Goal: Transaction & Acquisition: Obtain resource

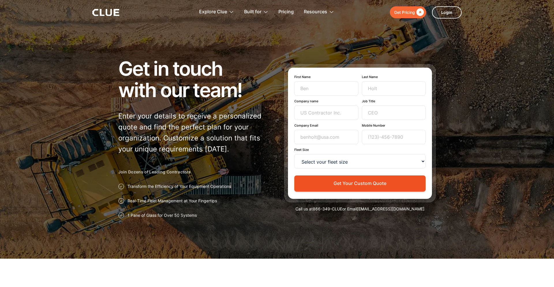
type input "Newsletter"
type input "Subscriber"
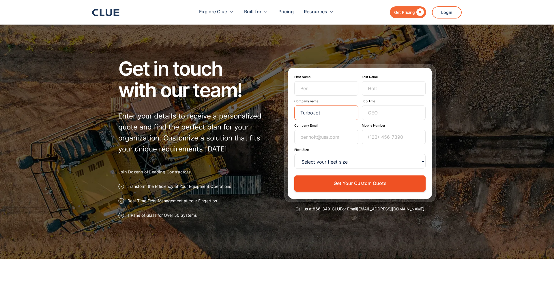
scroll to position [1344, 0]
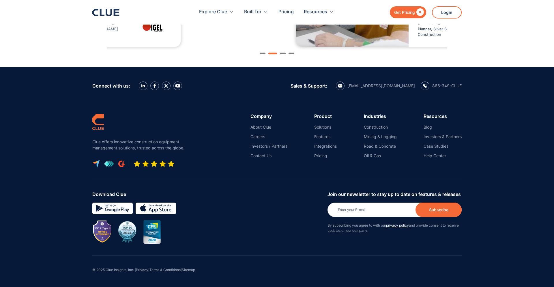
type input "TurboJot"
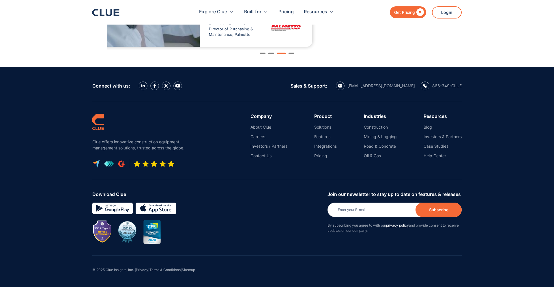
type input "hannah@turbojot.com"
type input "(215) 821-8810"
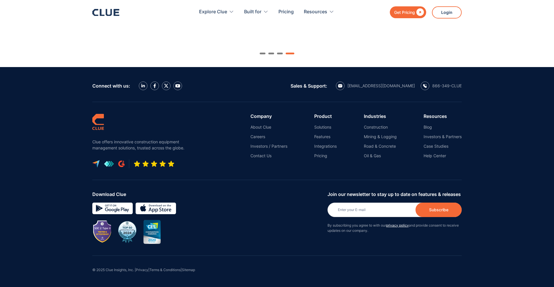
type input "Hannah"
type input "Melotto"
type input "Co-Founder/COO"
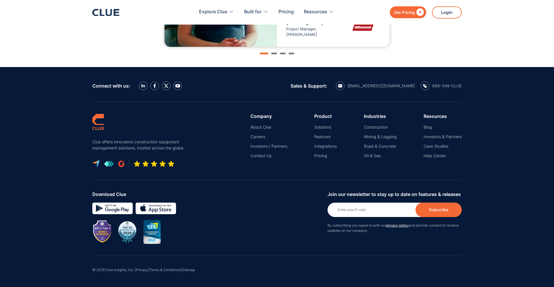
select select "<15"
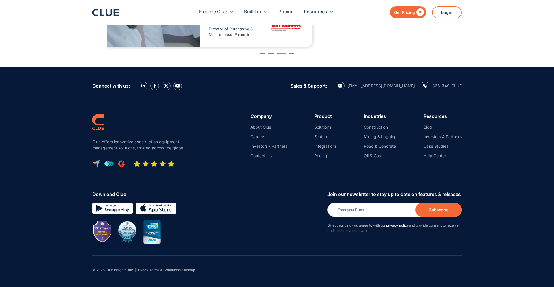
type input "Co-Founder/COO"
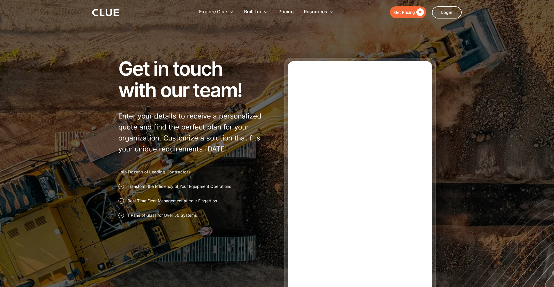
type input "Newsletter"
type input "Subscriber"
